Goal: Task Accomplishment & Management: Manage account settings

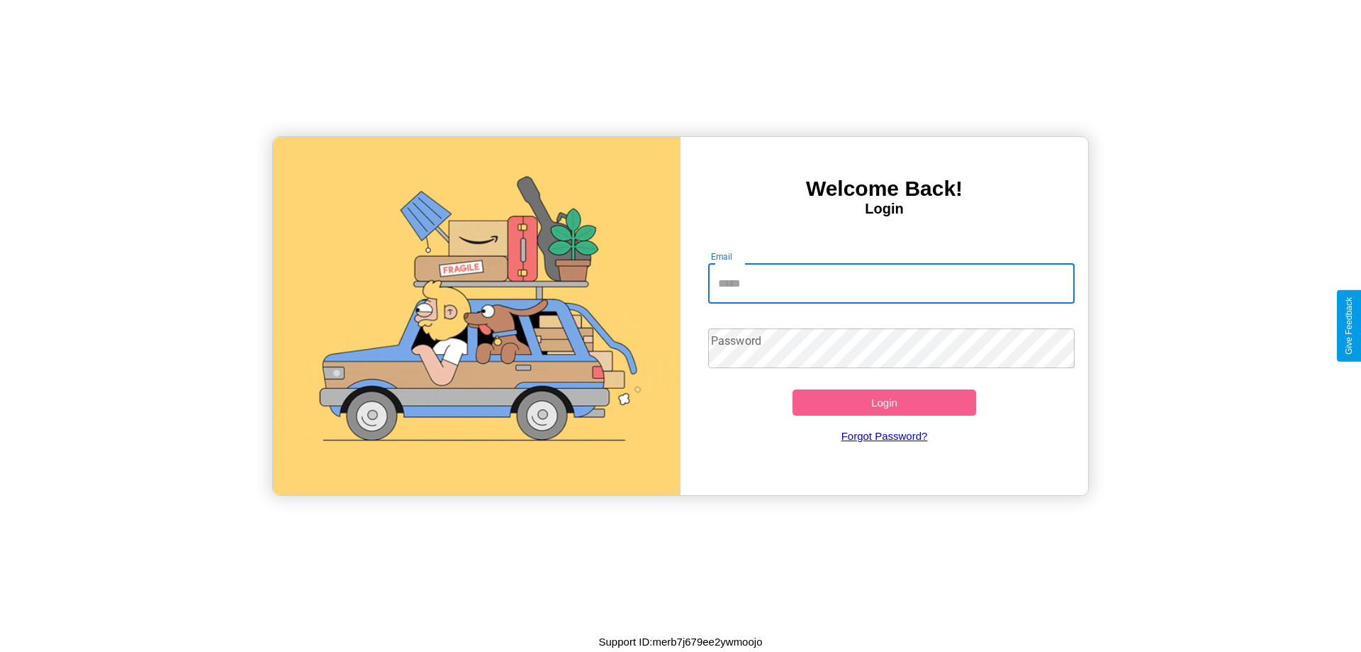
click at [891, 283] on input "Email" at bounding box center [891, 284] width 367 height 40
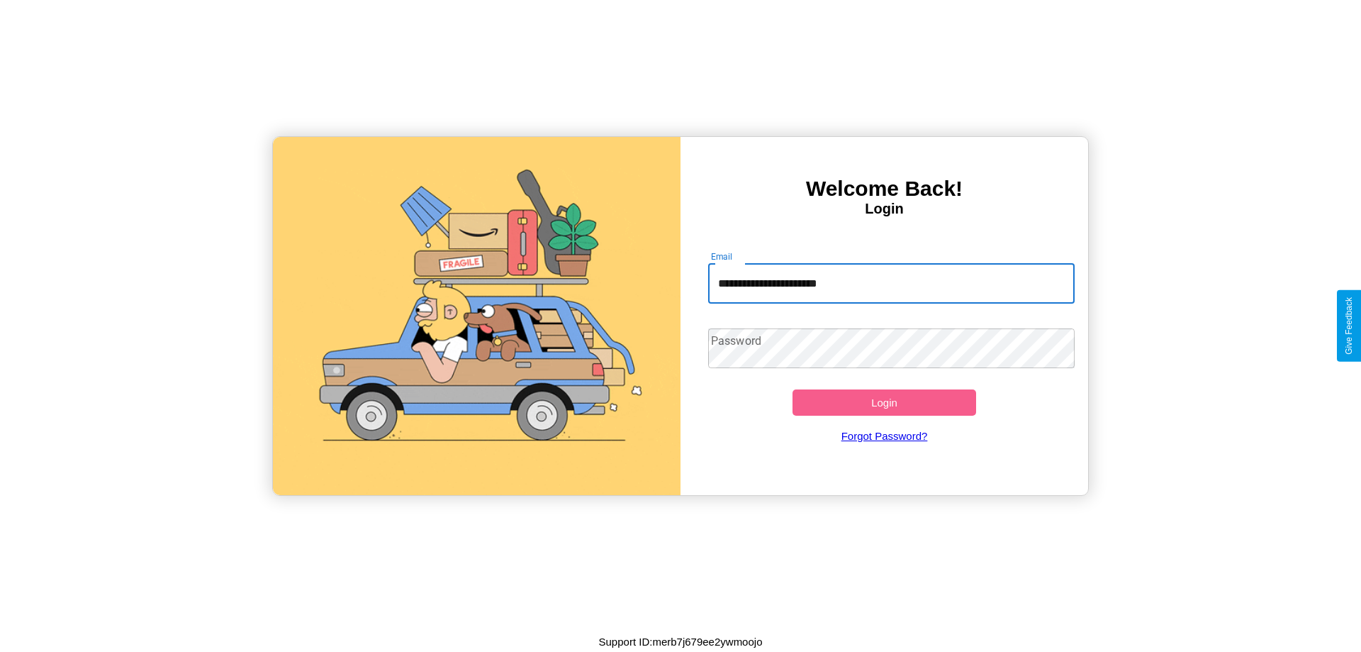
type input "**********"
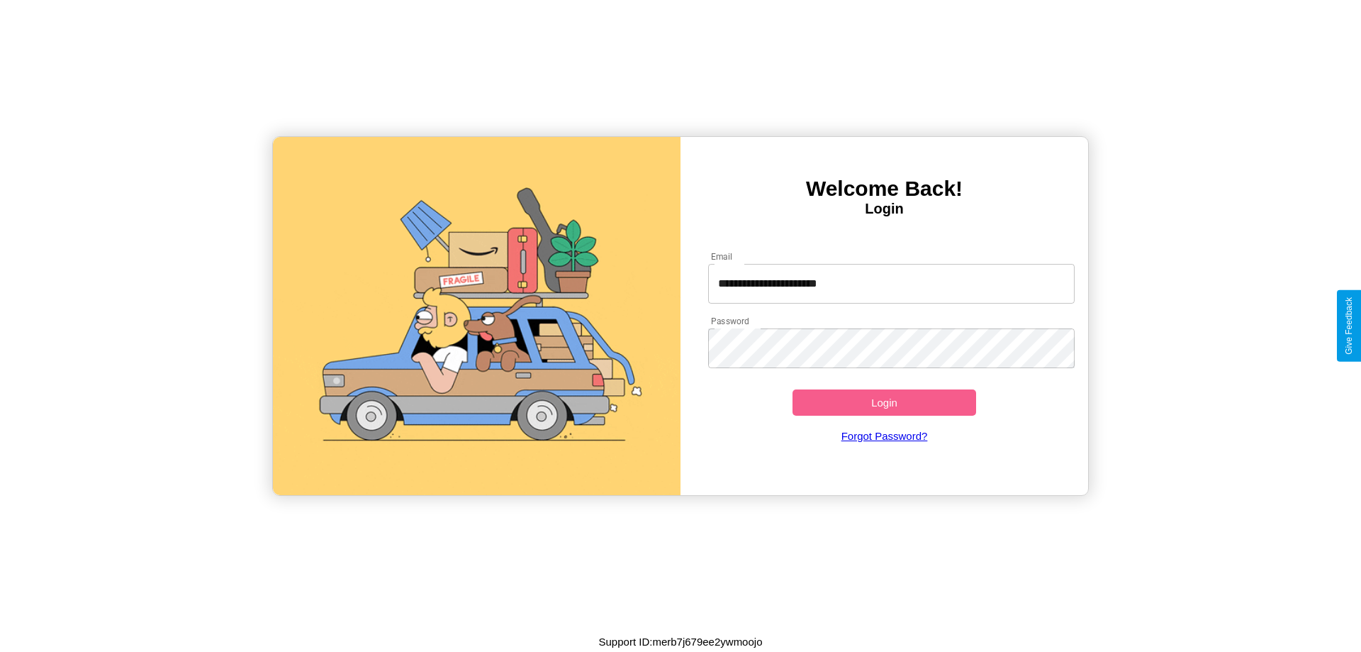
click at [884, 402] on button "Login" at bounding box center [885, 402] width 184 height 26
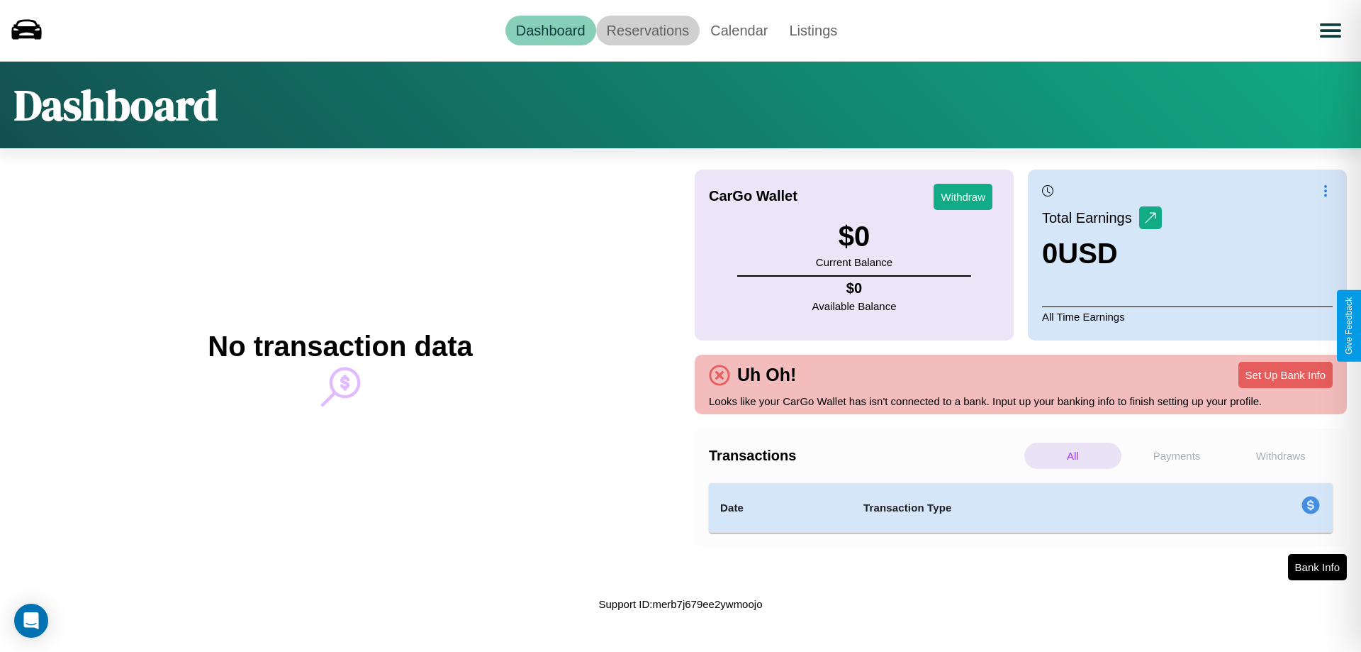
click at [647, 30] on link "Reservations" at bounding box center [648, 31] width 104 height 30
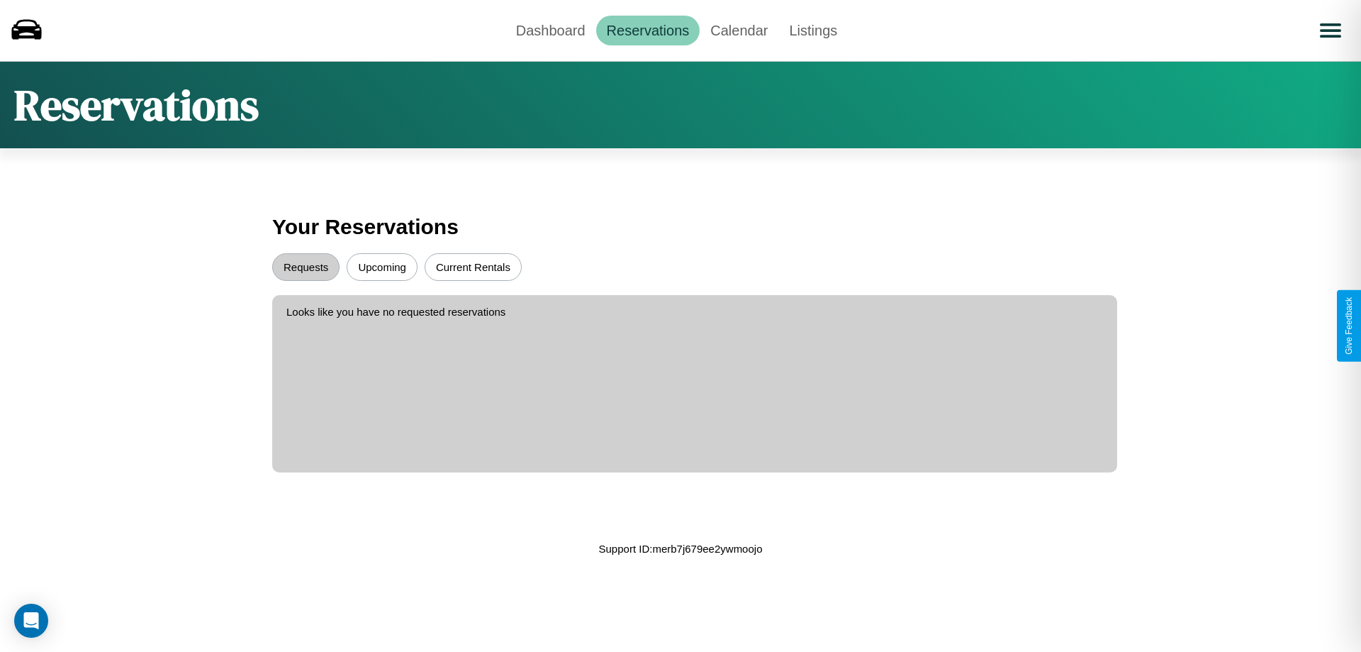
click at [382, 267] on button "Upcoming" at bounding box center [382, 267] width 71 height 28
click at [306, 267] on button "Requests" at bounding box center [305, 267] width 67 height 28
click at [550, 30] on link "Dashboard" at bounding box center [551, 31] width 91 height 30
